Goal: Transaction & Acquisition: Purchase product/service

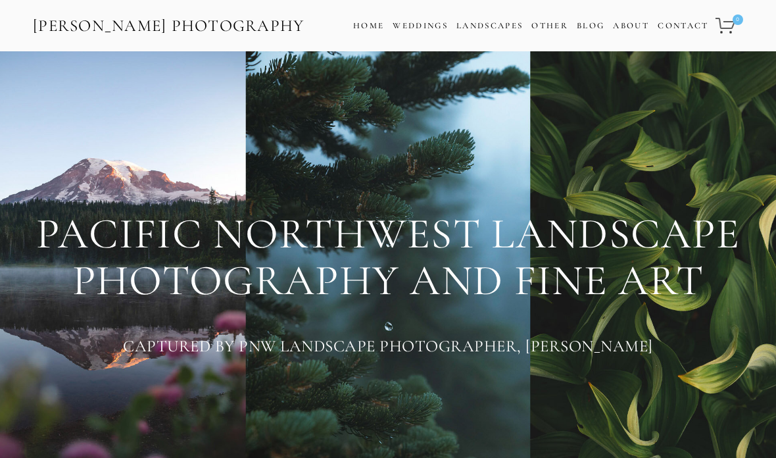
click at [17, 241] on div "PACIFIC NORTHWEST LANDSCAPE PHOTOGRAPHY AND FINE ART Captured By PNW Landscape …" at bounding box center [388, 287] width 776 height 473
click at [482, 38] on div "Cart 0 Home Weddings Information & Pricing Wedding Portfolio Landscapes Landsca…" at bounding box center [537, 26] width 416 height 32
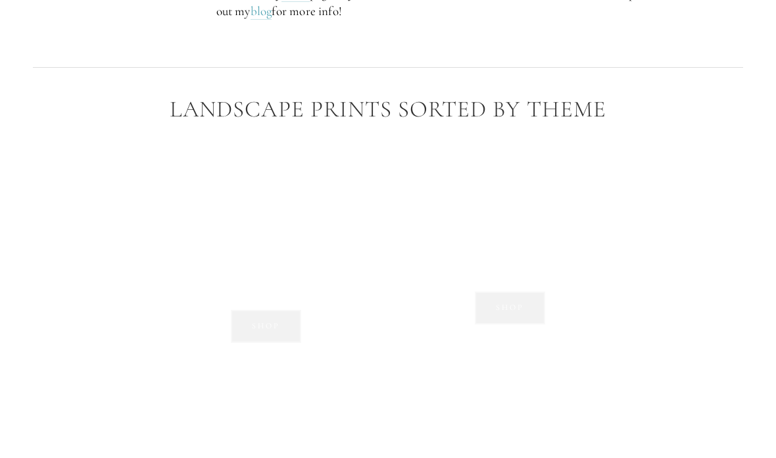
scroll to position [864, 0]
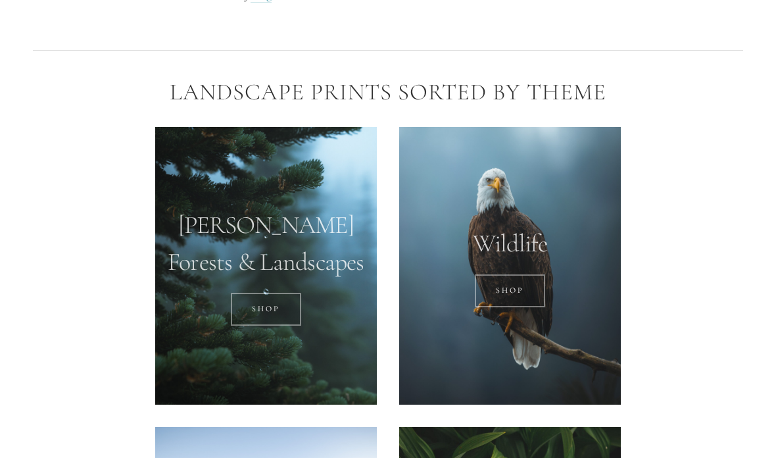
click at [257, 293] on link "SHOP" at bounding box center [266, 309] width 70 height 33
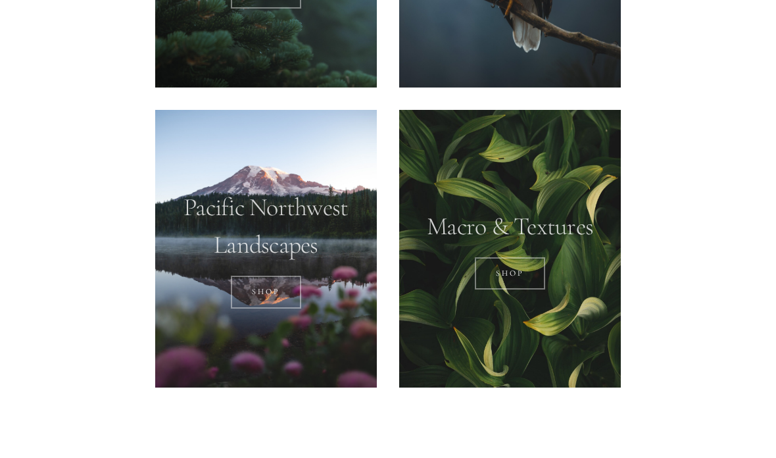
scroll to position [1180, 0]
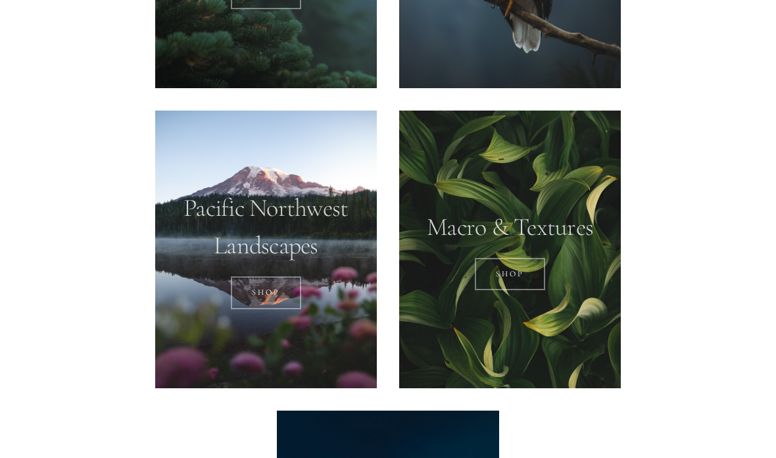
click at [255, 276] on link "SHOP" at bounding box center [266, 292] width 70 height 33
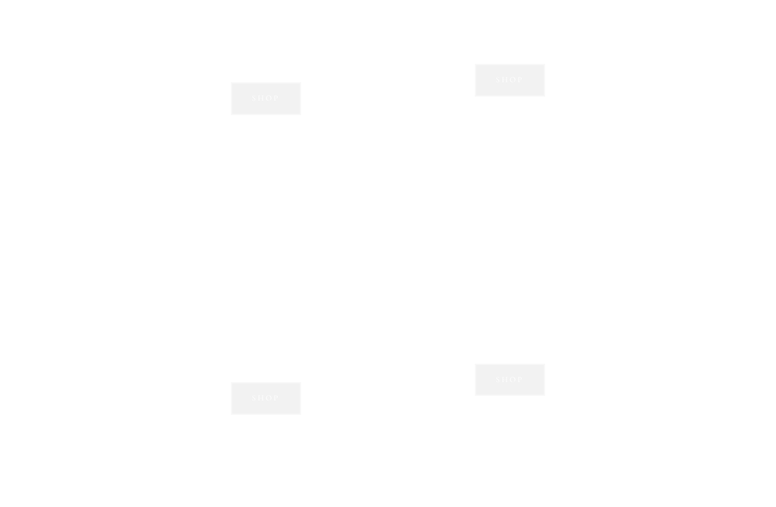
scroll to position [1074, 0]
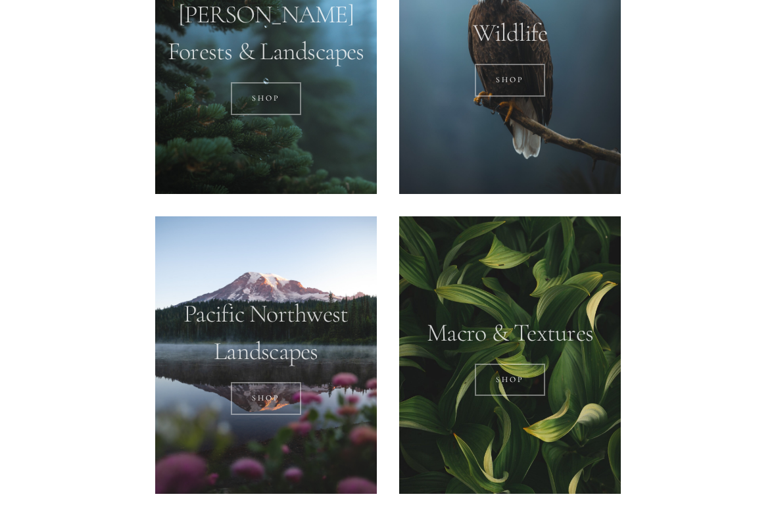
click at [483, 369] on link "Shop" at bounding box center [510, 380] width 70 height 33
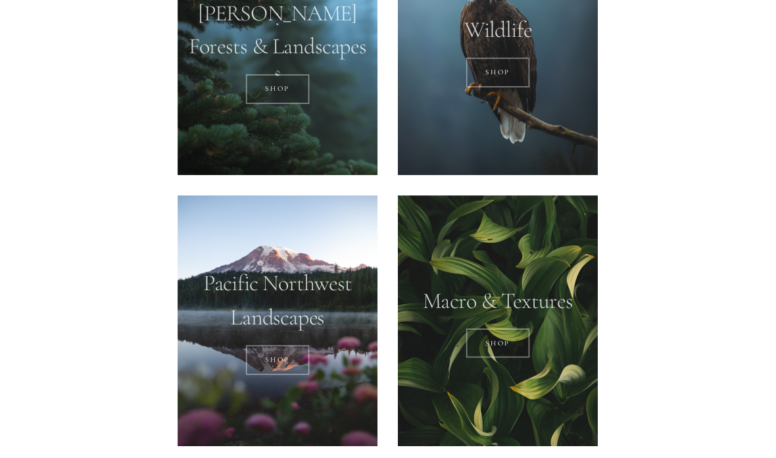
scroll to position [1127, 0]
